Goal: Task Accomplishment & Management: Manage account settings

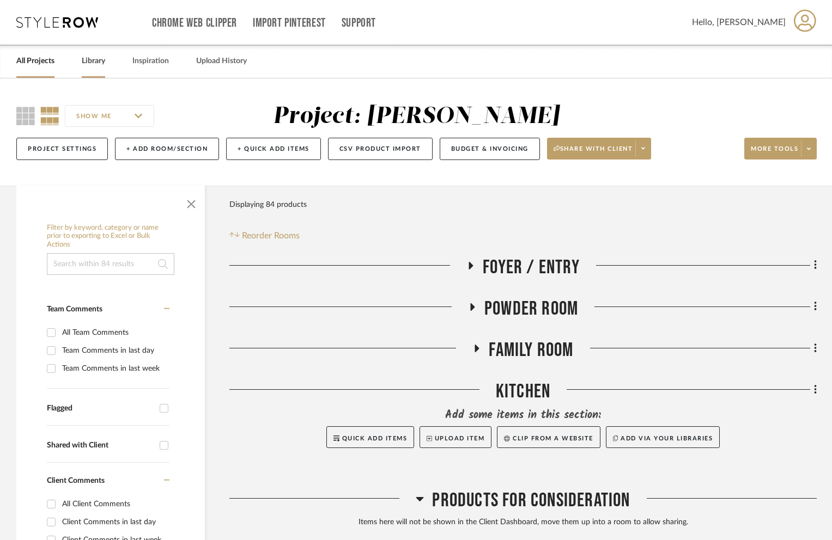
click at [93, 60] on link "Library" at bounding box center [93, 61] width 23 height 15
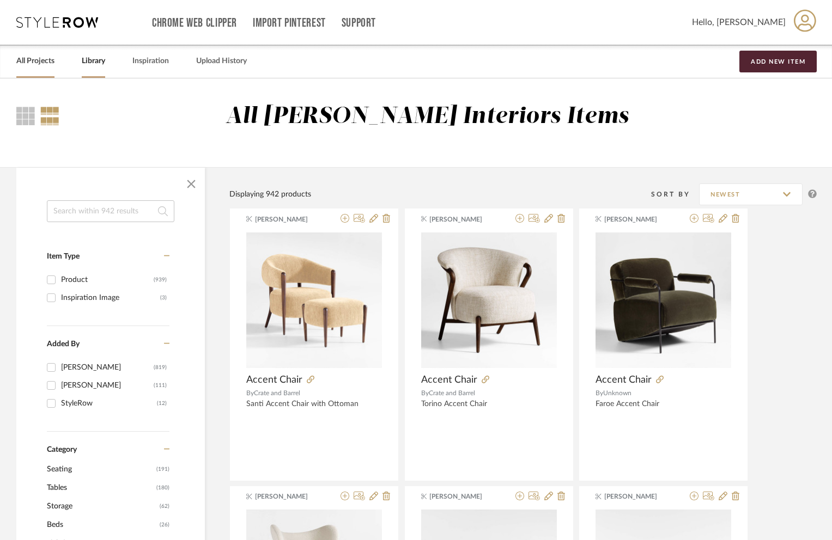
click at [27, 61] on link "All Projects" at bounding box center [35, 61] width 38 height 15
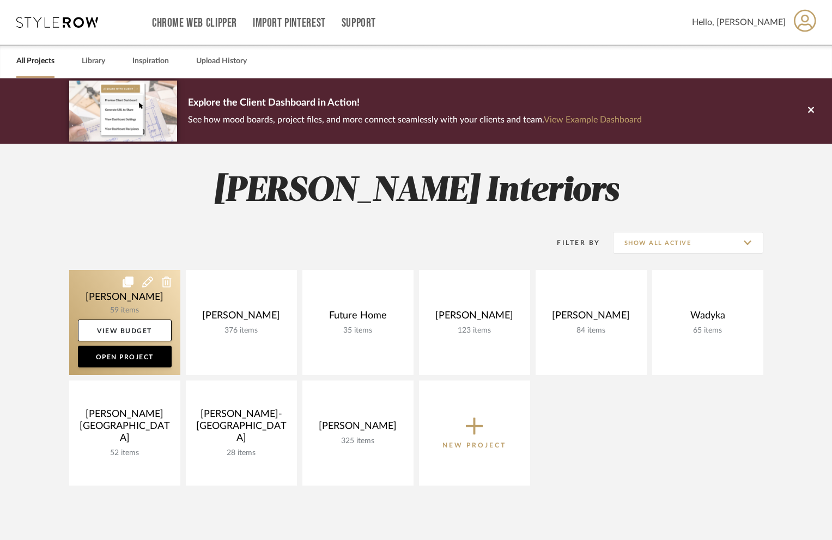
click at [109, 270] on link at bounding box center [124, 322] width 111 height 105
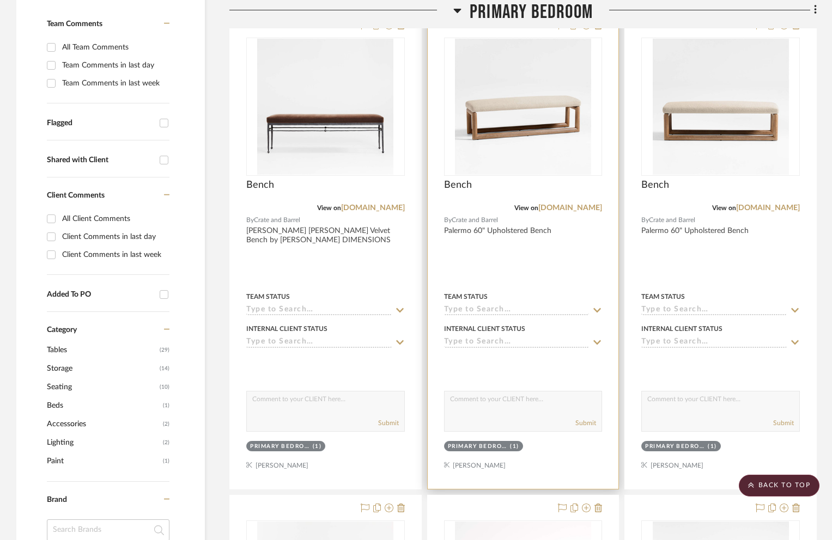
scroll to position [65, 0]
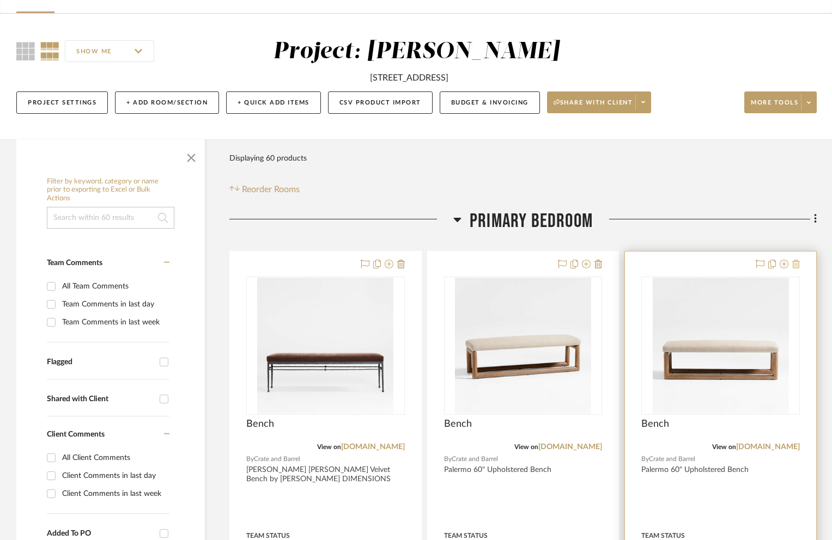
click at [799, 265] on icon at bounding box center [796, 264] width 8 height 9
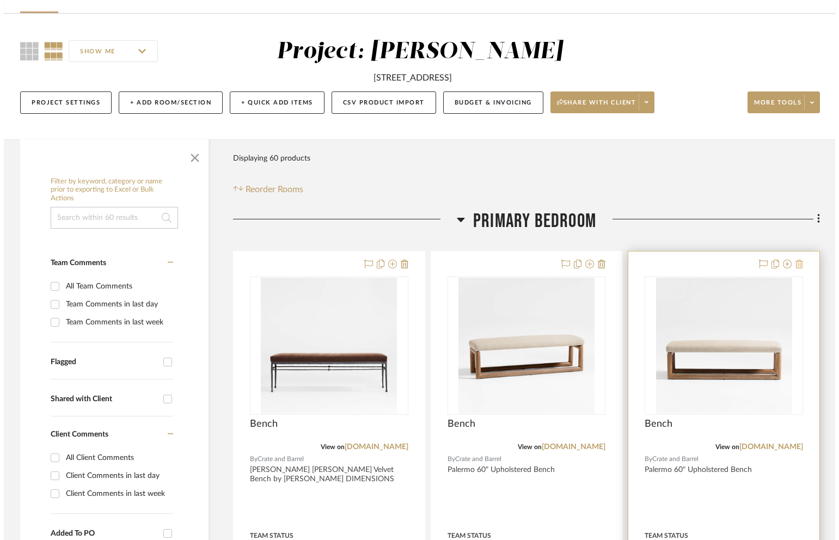
scroll to position [0, 0]
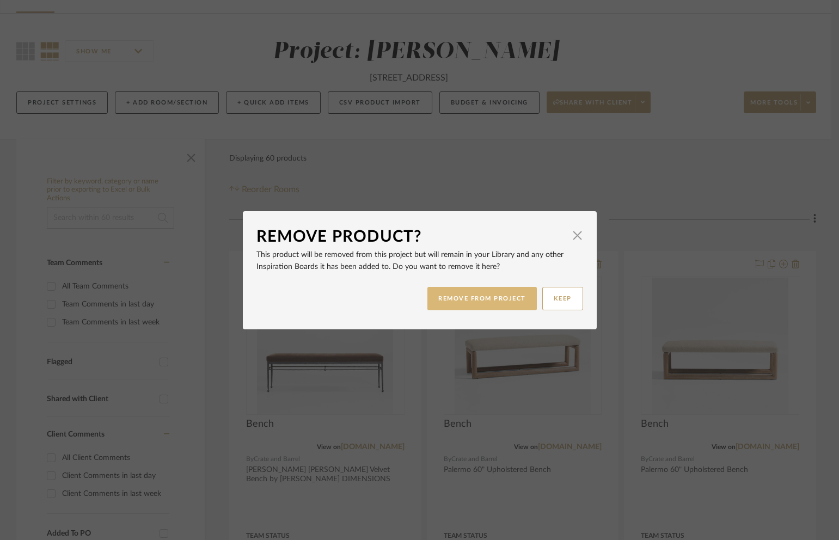
click at [492, 302] on button "REMOVE FROM PROJECT" at bounding box center [482, 298] width 109 height 23
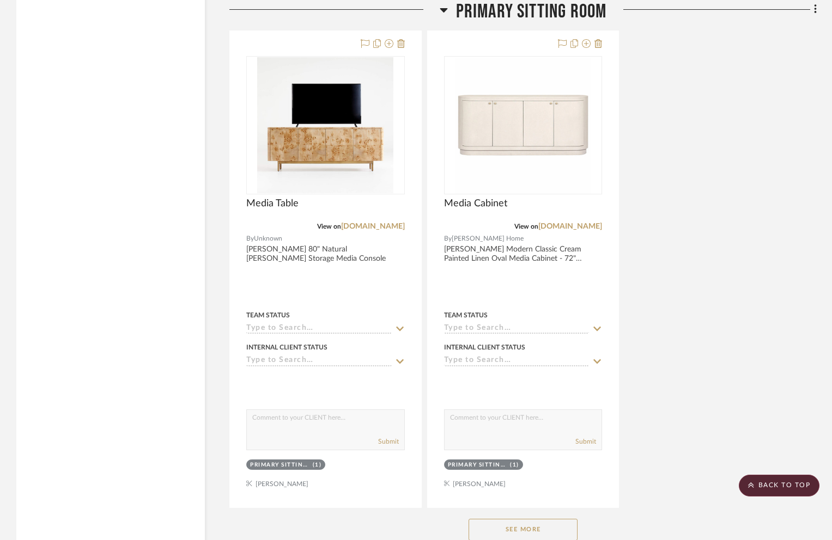
scroll to position [2878, 0]
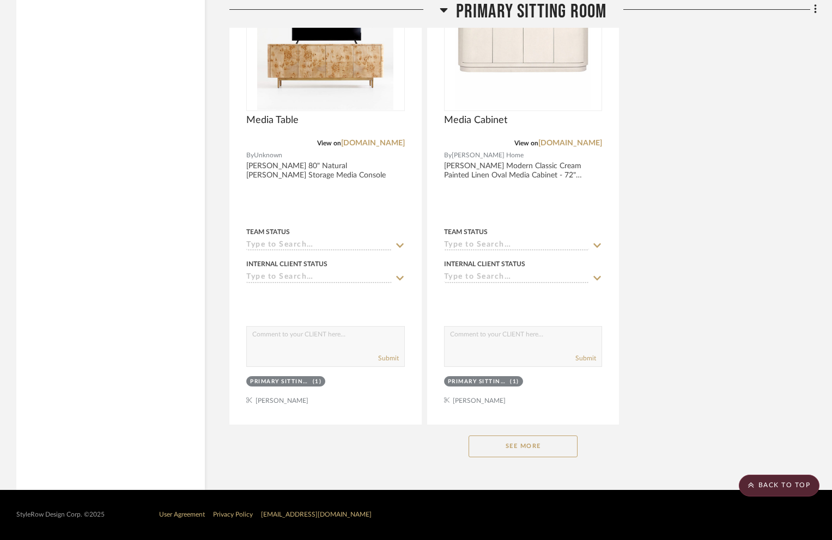
click at [543, 452] on button "See More" at bounding box center [522, 447] width 109 height 22
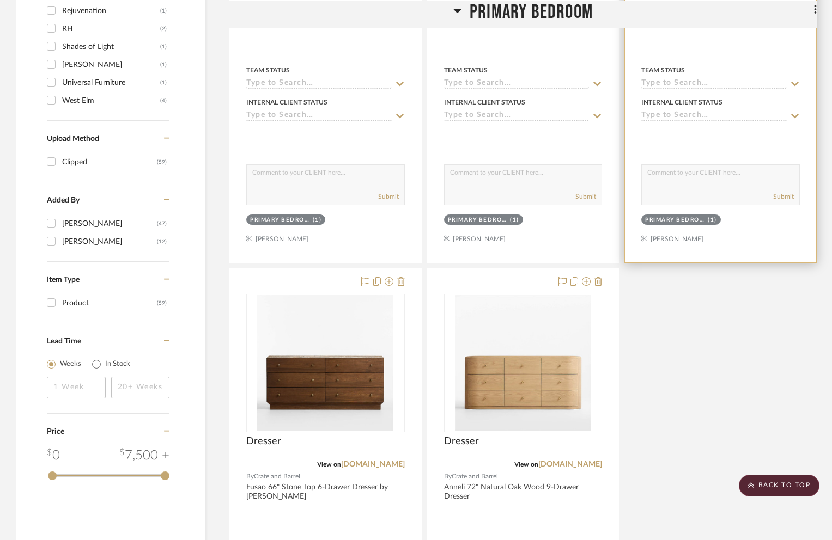
scroll to position [711, 0]
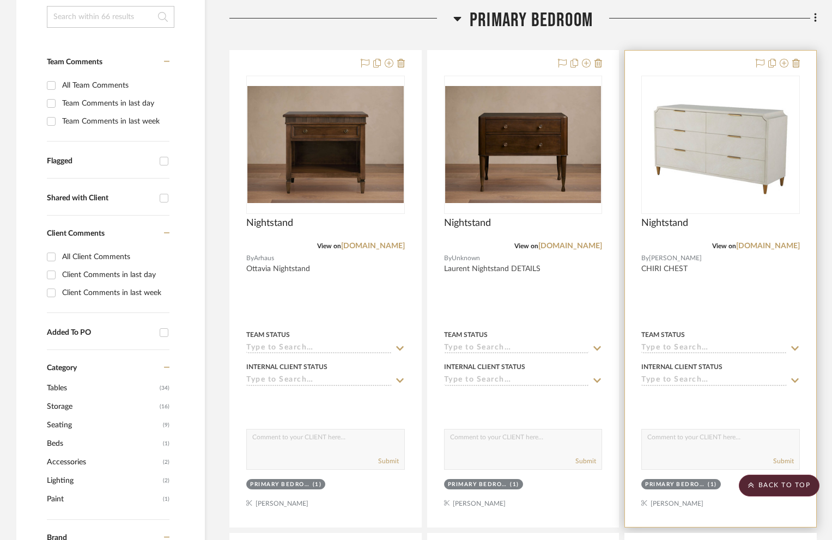
scroll to position [253, 0]
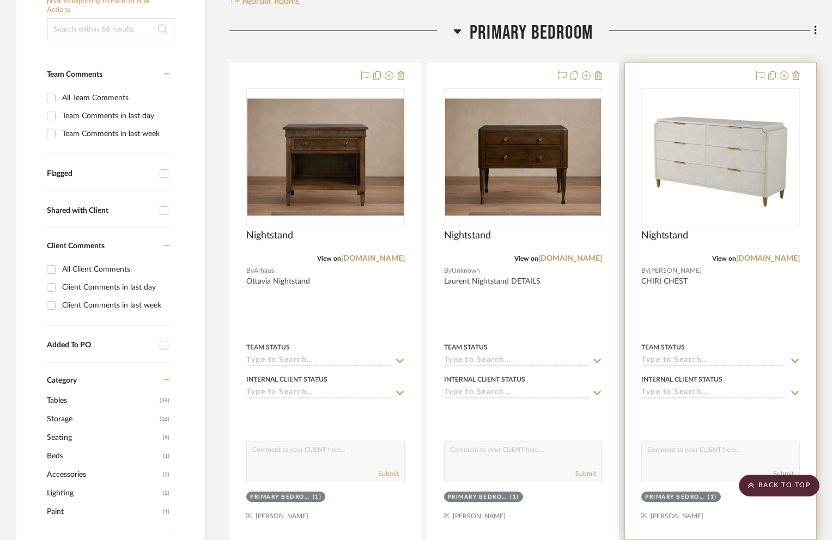
click at [682, 70] on div at bounding box center [720, 301] width 191 height 477
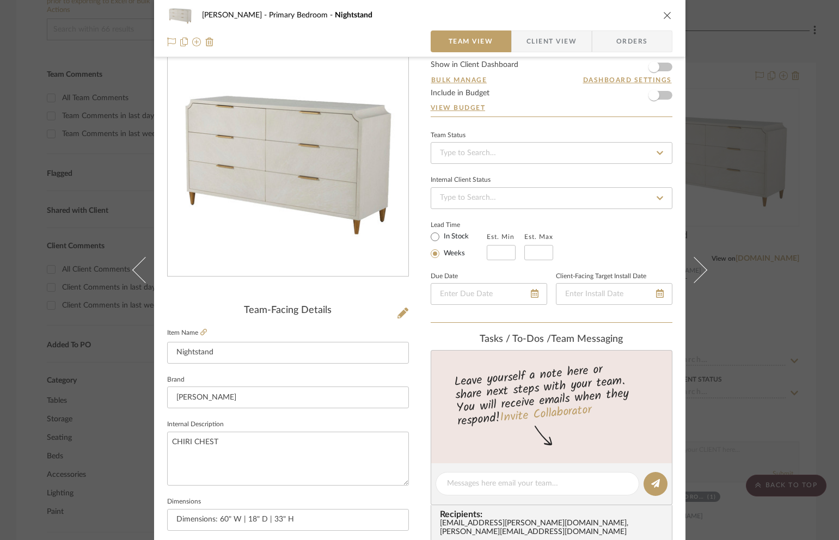
scroll to position [46, 0]
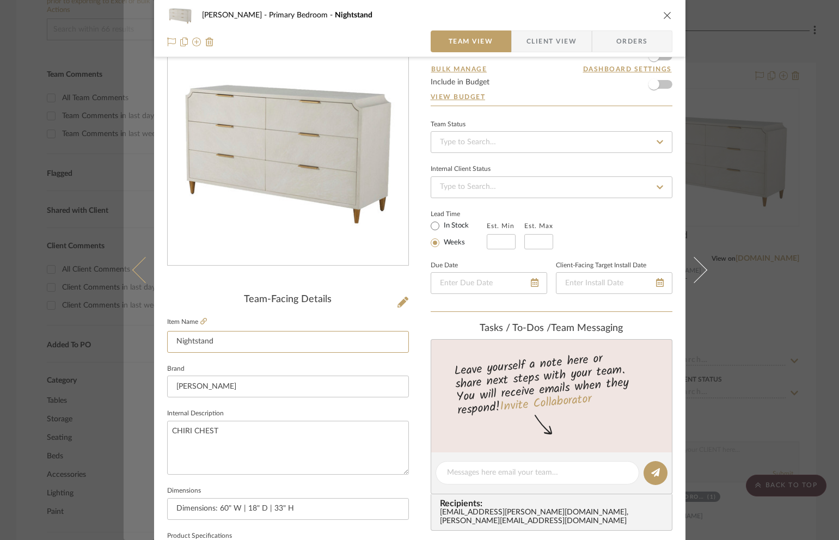
drag, startPoint x: 240, startPoint y: 345, endPoint x: 150, endPoint y: 345, distance: 89.9
click at [150, 345] on mat-dialog-content "[PERSON_NAME] Primary Bedroom Nightstand Team View Client View Orders Team-Faci…" at bounding box center [420, 465] width 593 height 1006
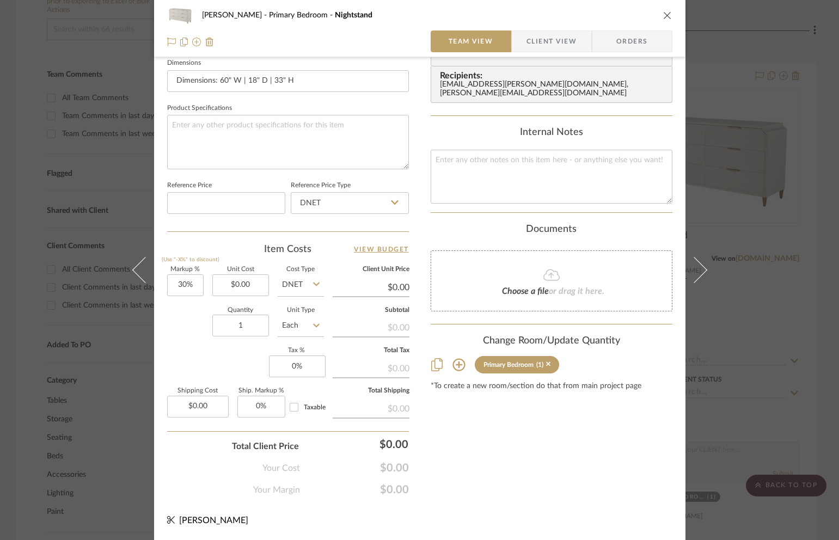
scroll to position [93, 0]
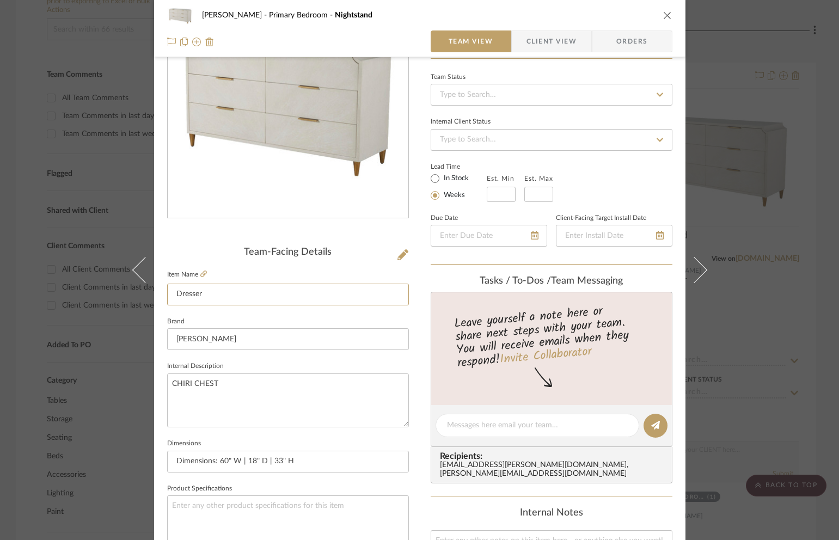
type input "Dresser"
click at [668, 15] on icon "close" at bounding box center [667, 15] width 9 height 9
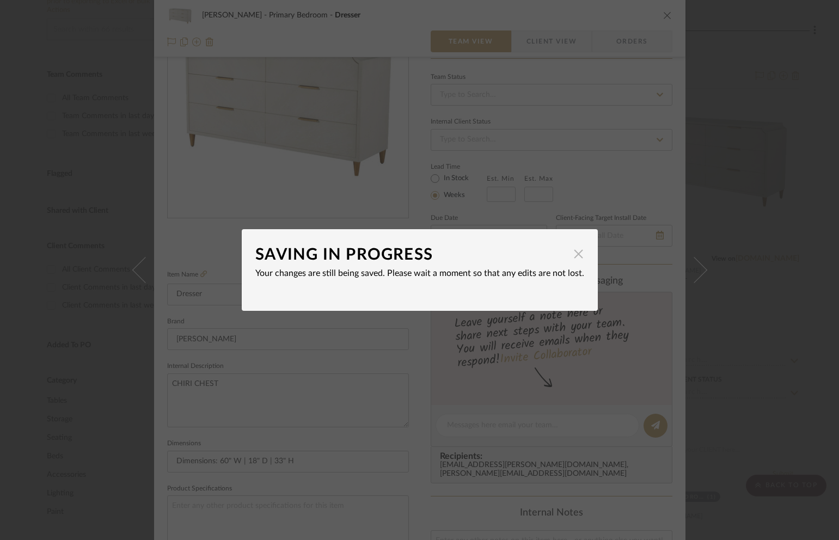
click at [571, 249] on span "button" at bounding box center [579, 254] width 22 height 22
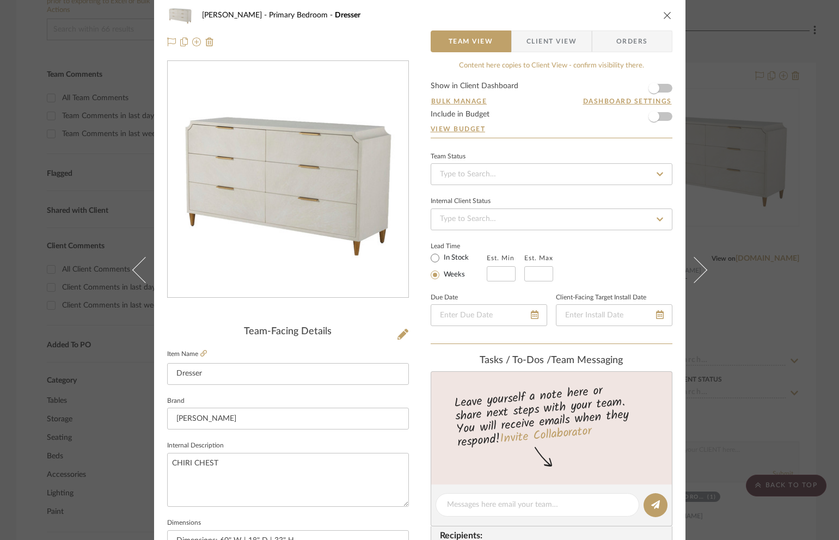
scroll to position [0, 0]
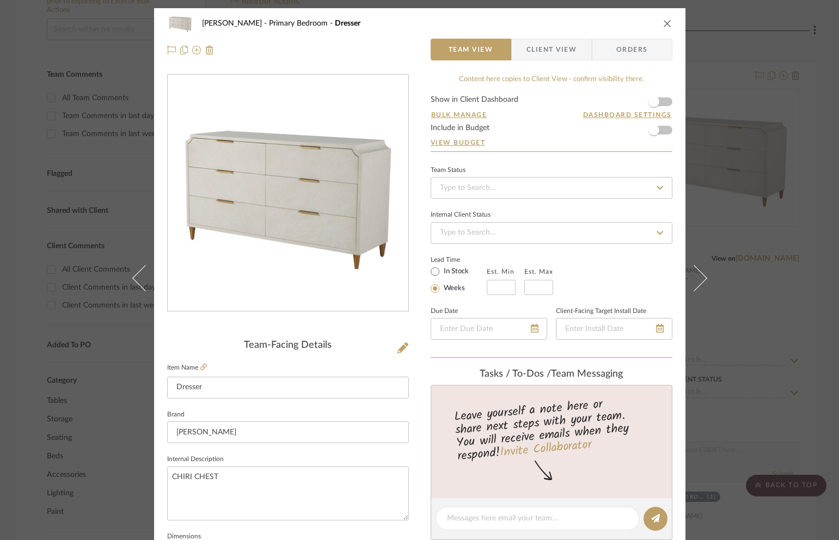
click at [543, 56] on span "Client View" at bounding box center [552, 50] width 50 height 22
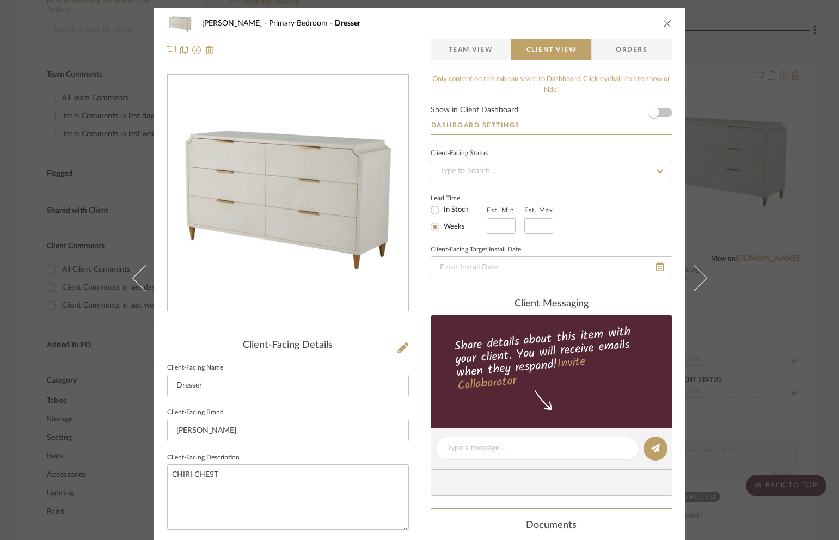
click at [450, 57] on span "Team View" at bounding box center [471, 50] width 45 height 22
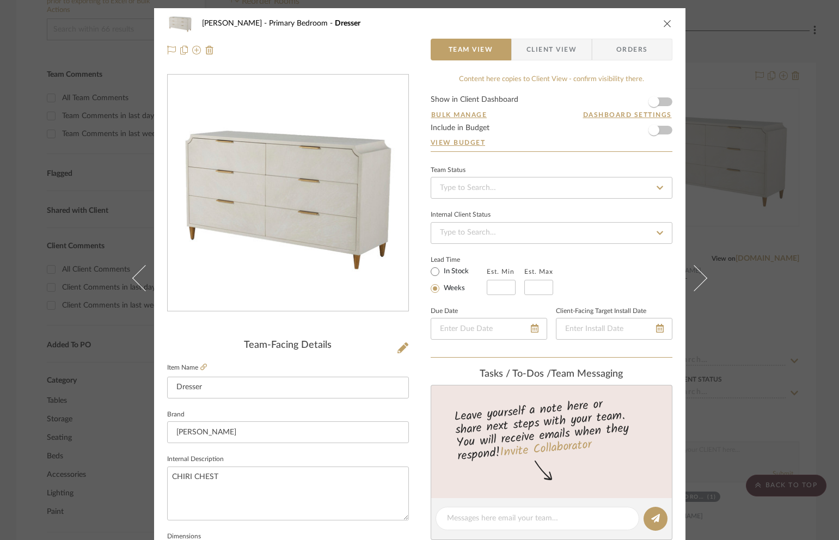
click at [663, 25] on icon "close" at bounding box center [667, 23] width 9 height 9
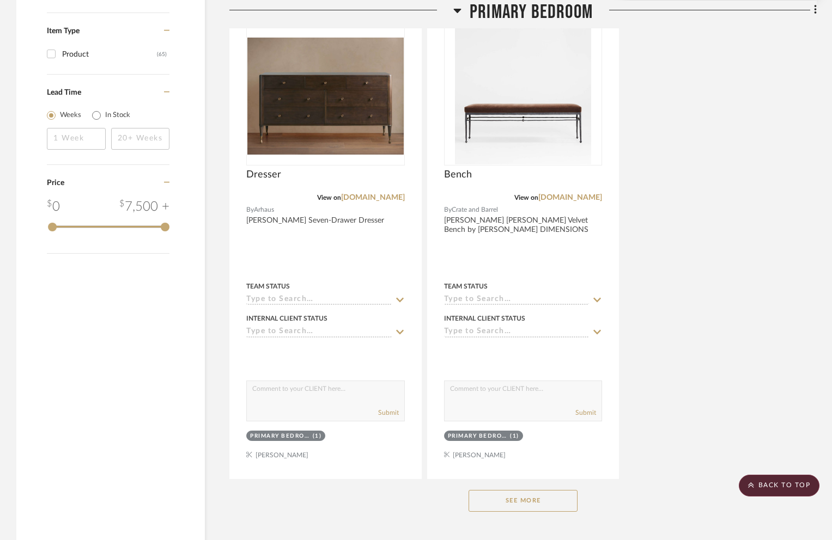
scroll to position [1651, 0]
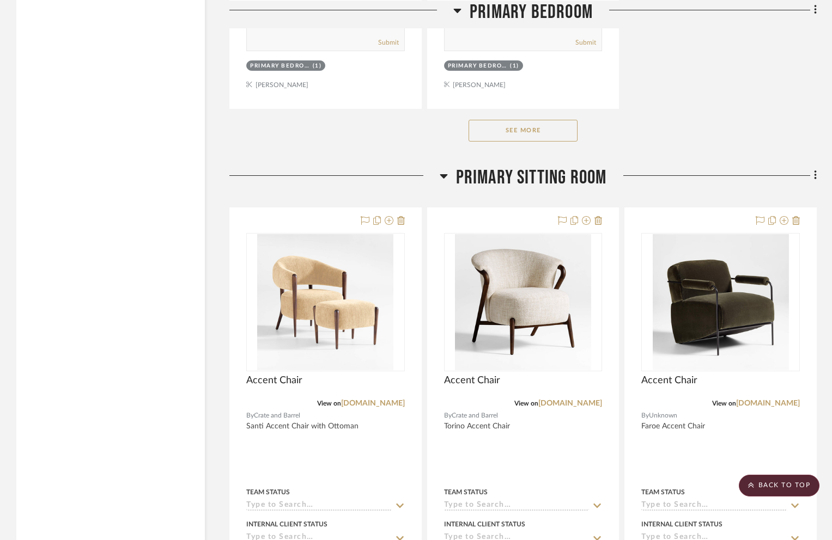
click at [529, 127] on button "See More" at bounding box center [522, 131] width 109 height 22
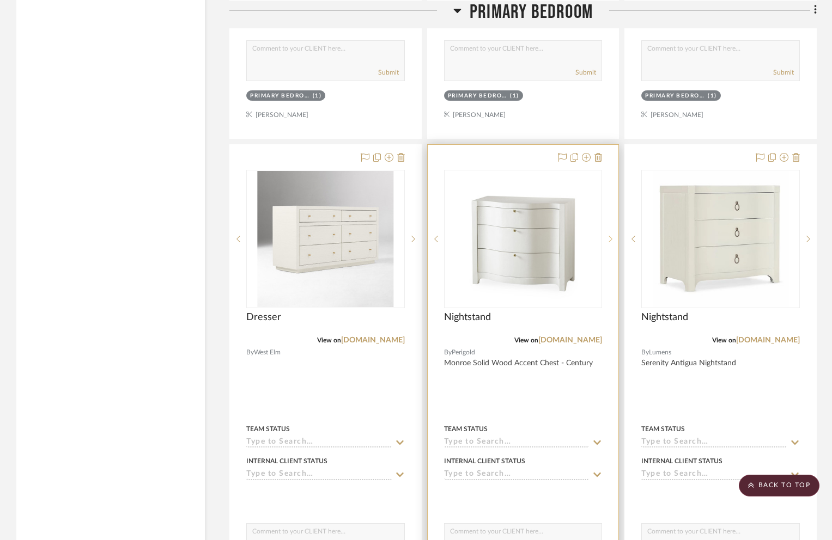
scroll to position [7181, 0]
